Goal: Task Accomplishment & Management: Use online tool/utility

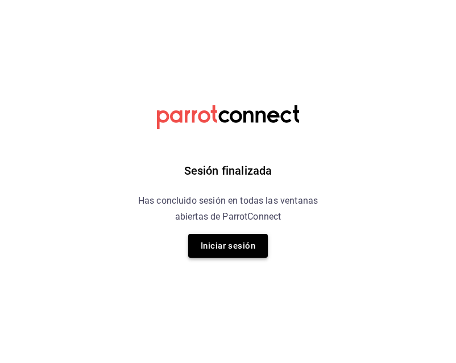
click at [226, 243] on button "Iniciar sesión" at bounding box center [228, 246] width 80 height 24
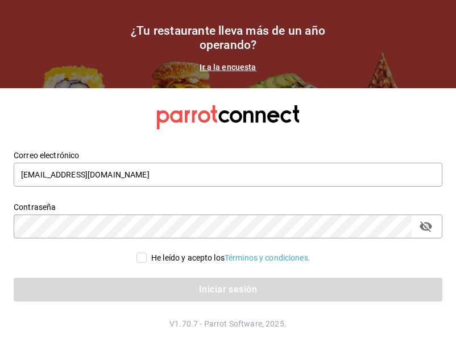
click at [139, 260] on input "He leído y acepto los Términos y condiciones." at bounding box center [142, 258] width 10 height 10
checkbox input "true"
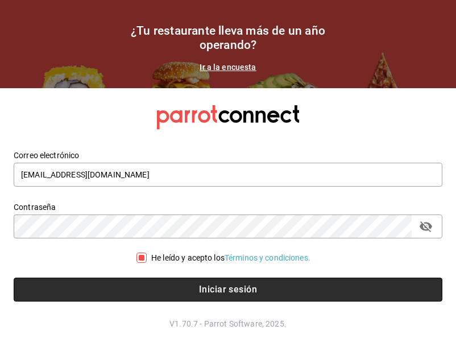
click at [168, 292] on button "Iniciar sesión" at bounding box center [228, 290] width 429 height 24
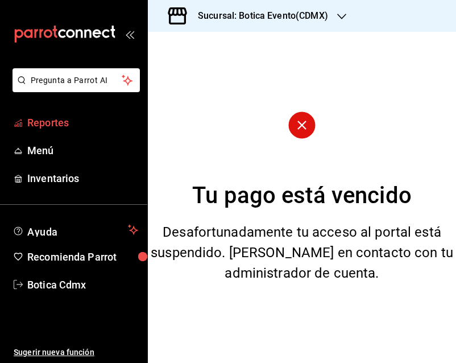
click at [48, 131] on link "Reportes" at bounding box center [73, 122] width 147 height 24
click at [341, 13] on icon "button" at bounding box center [341, 16] width 9 height 9
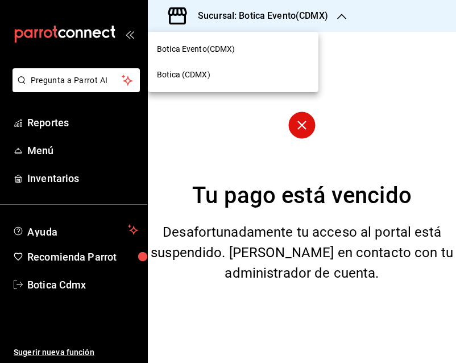
click at [204, 80] on span "Botica (CDMX)" at bounding box center [183, 75] width 53 height 12
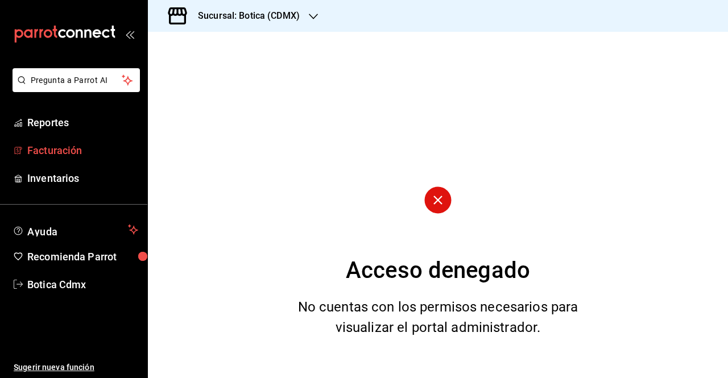
click at [69, 158] on span "Facturación" at bounding box center [82, 150] width 111 height 15
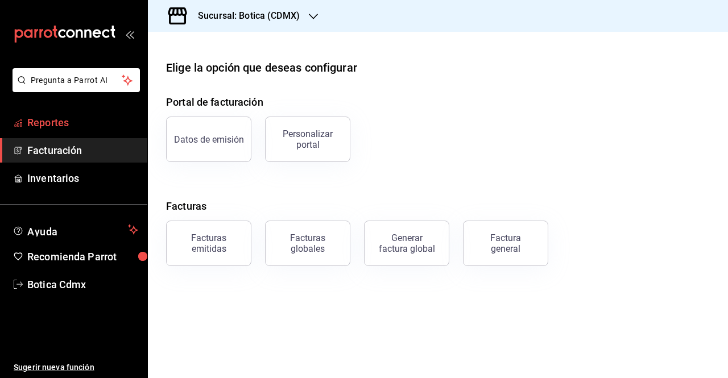
click at [50, 125] on span "Reportes" at bounding box center [82, 122] width 111 height 15
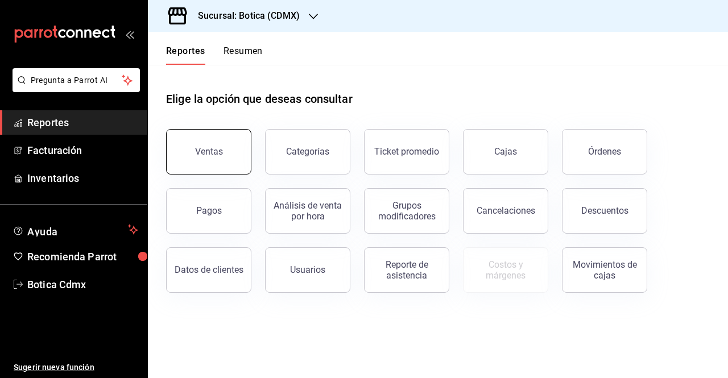
click at [210, 160] on button "Ventas" at bounding box center [208, 152] width 85 height 46
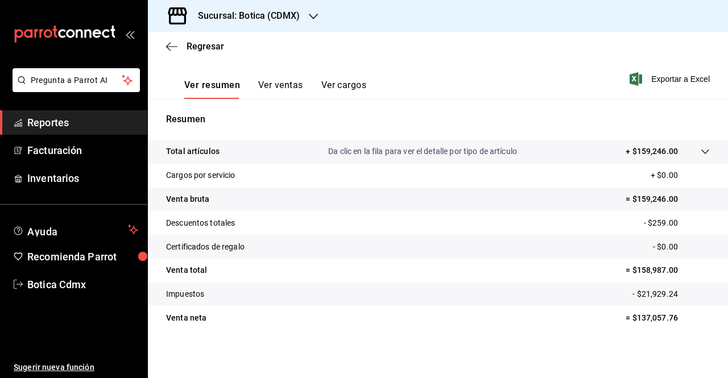
scroll to position [167, 0]
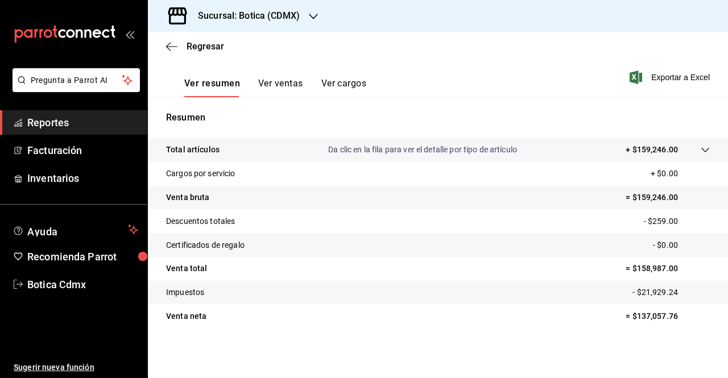
click at [456, 149] on icon at bounding box center [705, 150] width 9 height 9
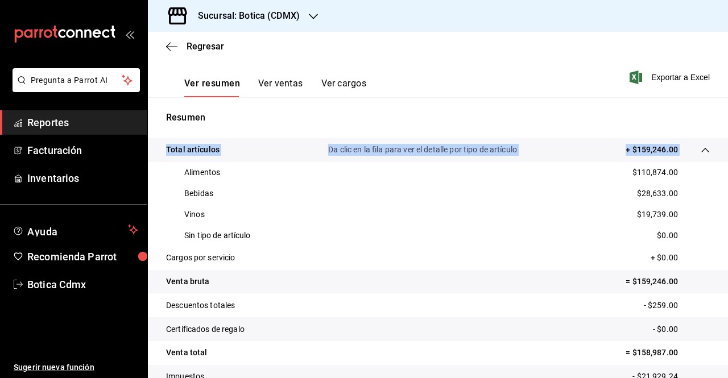
drag, startPoint x: 695, startPoint y: 149, endPoint x: 541, endPoint y: 103, distance: 160.3
click at [456, 103] on div "Resumen Total artículos Da clic en la fila para ver el detalle por tipo de artí…" at bounding box center [438, 261] width 580 height 329
click at [224, 83] on button "Ver resumen" at bounding box center [212, 87] width 56 height 19
click at [64, 130] on span "Reportes" at bounding box center [82, 122] width 111 height 15
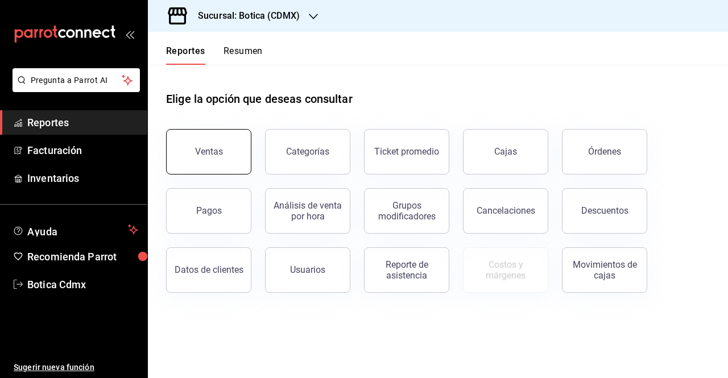
click at [221, 134] on button "Ventas" at bounding box center [208, 152] width 85 height 46
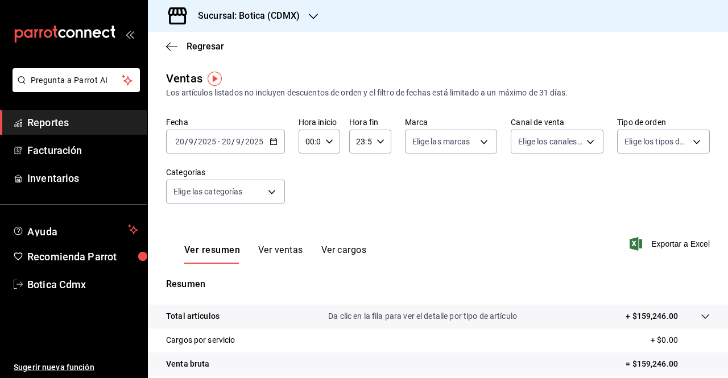
click at [274, 145] on icon "button" at bounding box center [274, 142] width 8 height 8
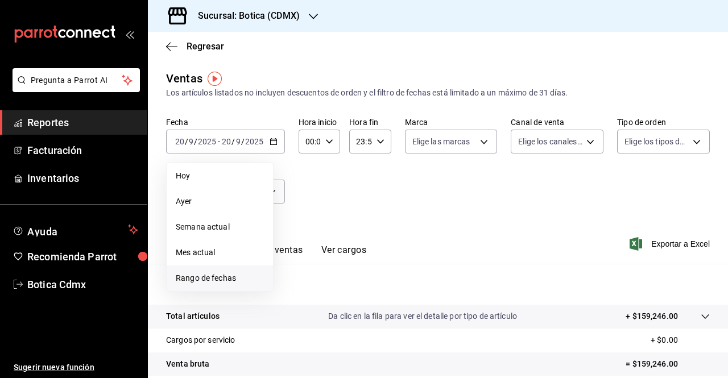
click at [201, 282] on span "Rango de fechas" at bounding box center [220, 278] width 88 height 12
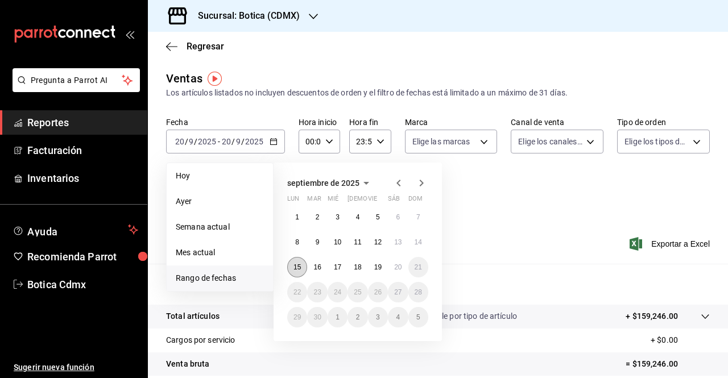
click at [299, 270] on abbr "15" at bounding box center [297, 267] width 7 height 8
click at [397, 268] on abbr "20" at bounding box center [397, 267] width 7 height 8
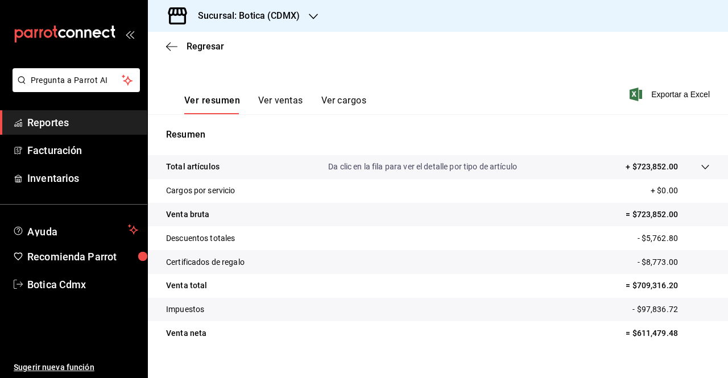
scroll to position [150, 0]
click at [456, 166] on icon at bounding box center [705, 166] width 9 height 9
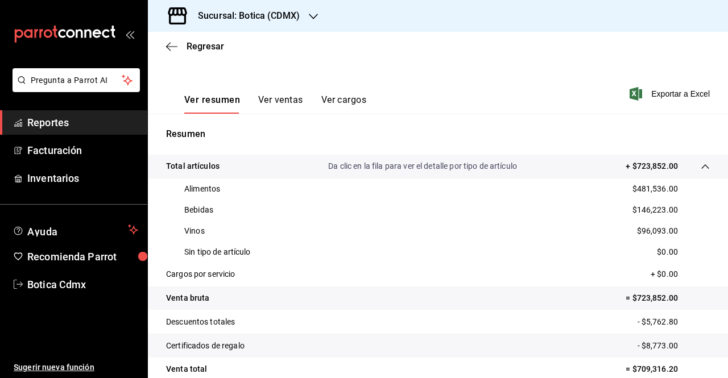
click at [456, 139] on p "Resumen" at bounding box center [438, 134] width 544 height 14
click at [222, 101] on button "Ver resumen" at bounding box center [212, 103] width 56 height 19
click at [81, 123] on span "Reportes" at bounding box center [82, 122] width 111 height 15
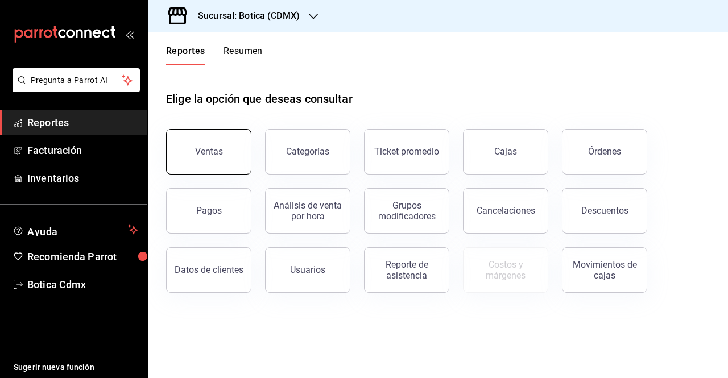
click at [204, 147] on div "Ventas" at bounding box center [209, 151] width 28 height 11
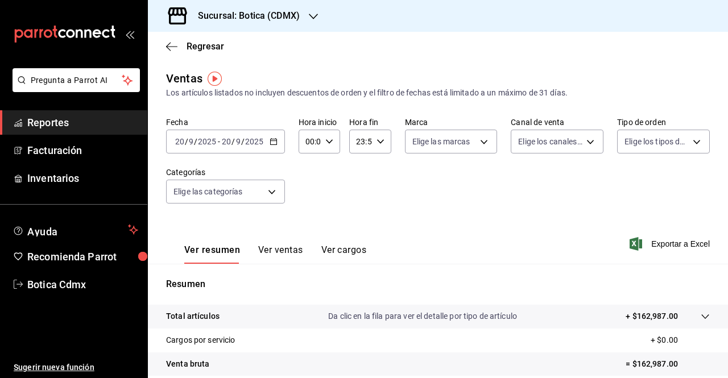
click at [270, 140] on \(Stroke\) "button" at bounding box center [273, 142] width 7 height 6
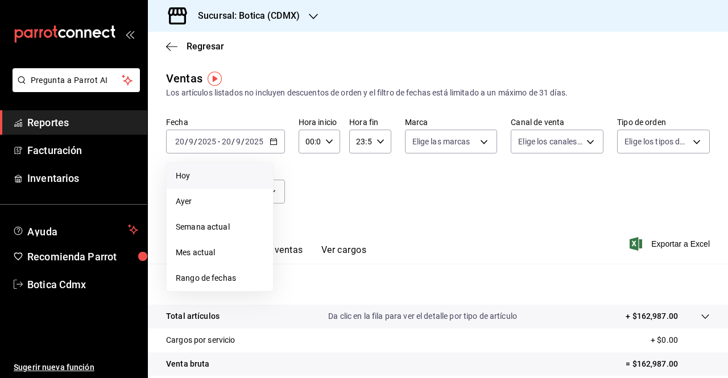
click at [222, 172] on span "Hoy" at bounding box center [220, 176] width 88 height 12
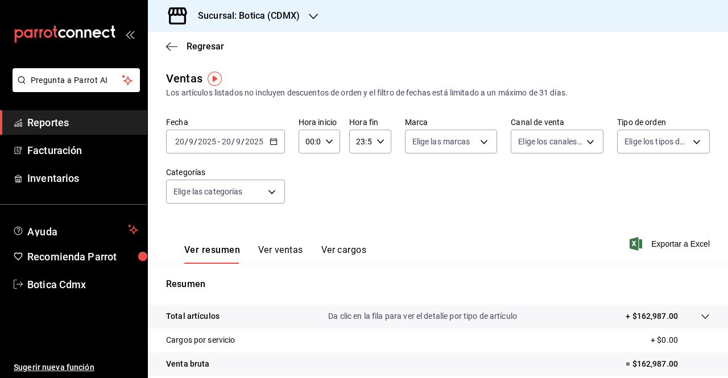
click at [456, 316] on icon at bounding box center [704, 317] width 7 height 5
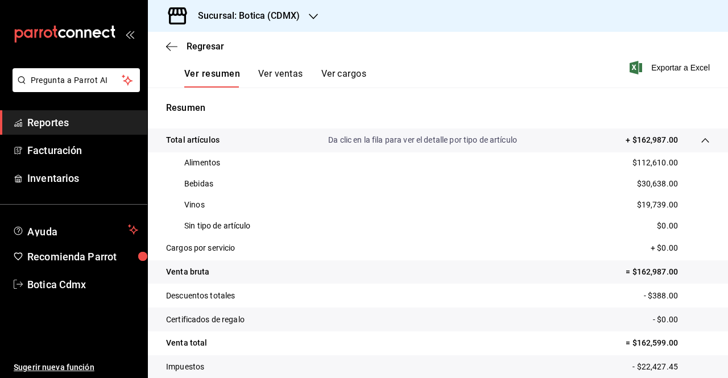
scroll to position [178, 0]
